Goal: Task Accomplishment & Management: Manage account settings

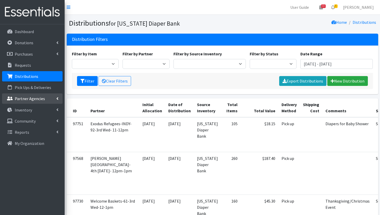
click at [33, 99] on p "Partner Agencies" at bounding box center [30, 98] width 30 height 5
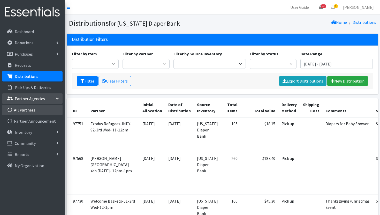
click at [31, 113] on link "All Partners" at bounding box center [32, 110] width 61 height 10
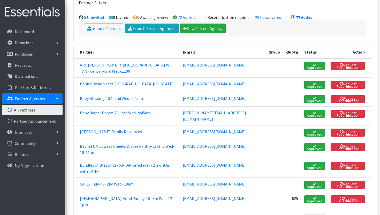
scroll to position [54, 0]
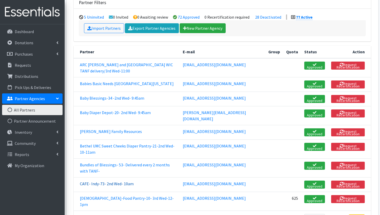
click at [102, 181] on link "CAFE- Indy-73- 2nd Wed- 10am" at bounding box center [107, 183] width 54 height 5
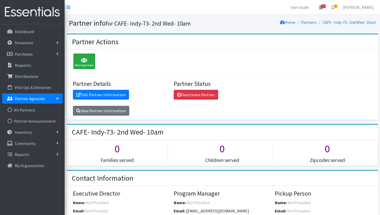
click at [82, 65] on div "Manage Users" at bounding box center [84, 62] width 22 height 16
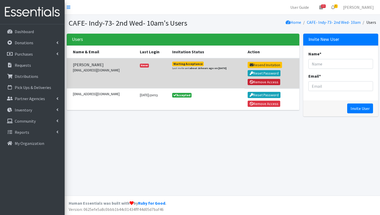
click at [268, 82] on button "Remove Access" at bounding box center [264, 82] width 33 height 6
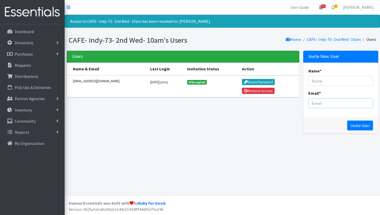
click at [322, 106] on input "Email *" at bounding box center [341, 103] width 65 height 10
paste input "[EMAIL_ADDRESS][DOMAIN_NAME]"
type input "[EMAIL_ADDRESS][DOMAIN_NAME]"
click at [318, 79] on input "Name *" at bounding box center [341, 81] width 65 height 10
paste input "[PERSON_NAME]"
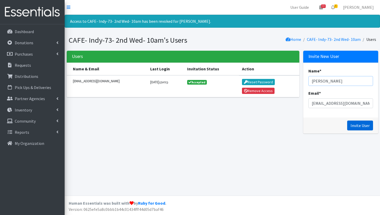
type input "[PERSON_NAME]"
click at [363, 125] on input "Invite User" at bounding box center [360, 126] width 26 height 10
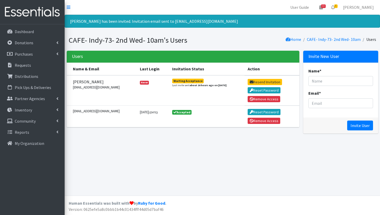
click at [254, 30] on div "Felicia Hodges has been invited. Invitation email sent to fhodges@cafeindy.org …" at bounding box center [223, 105] width 316 height 181
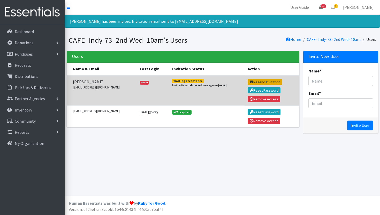
click at [258, 81] on button "Resend Invitation" at bounding box center [265, 82] width 34 height 6
